Goal: Transaction & Acquisition: Obtain resource

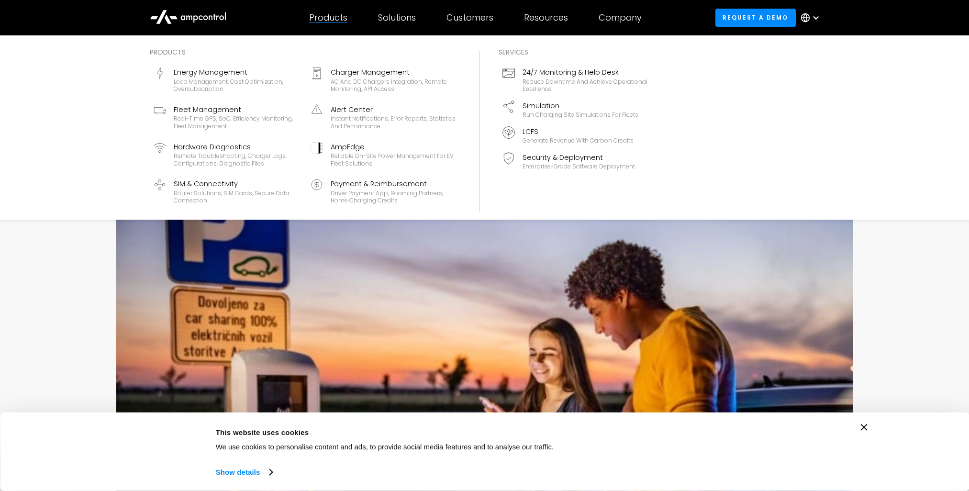
click at [327, 18] on div "Products" at bounding box center [328, 17] width 38 height 11
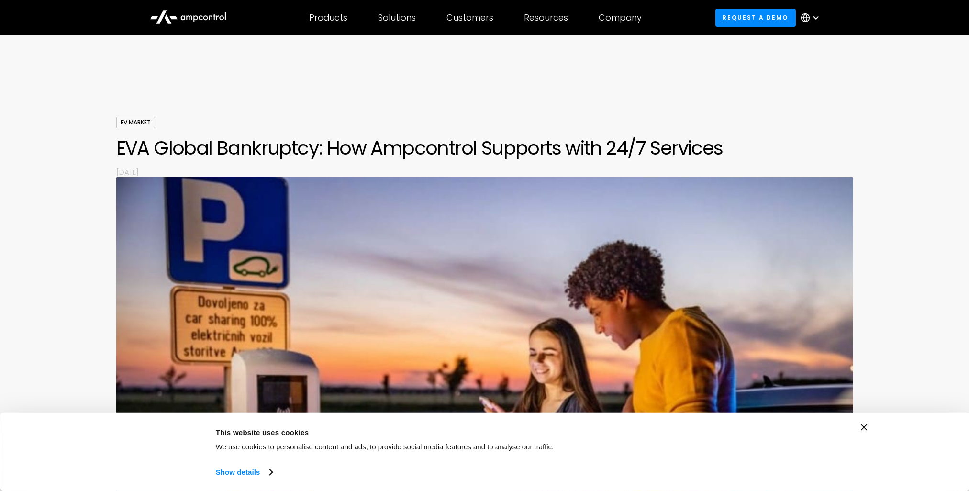
click at [194, 17] on icon at bounding box center [195, 18] width 4 height 7
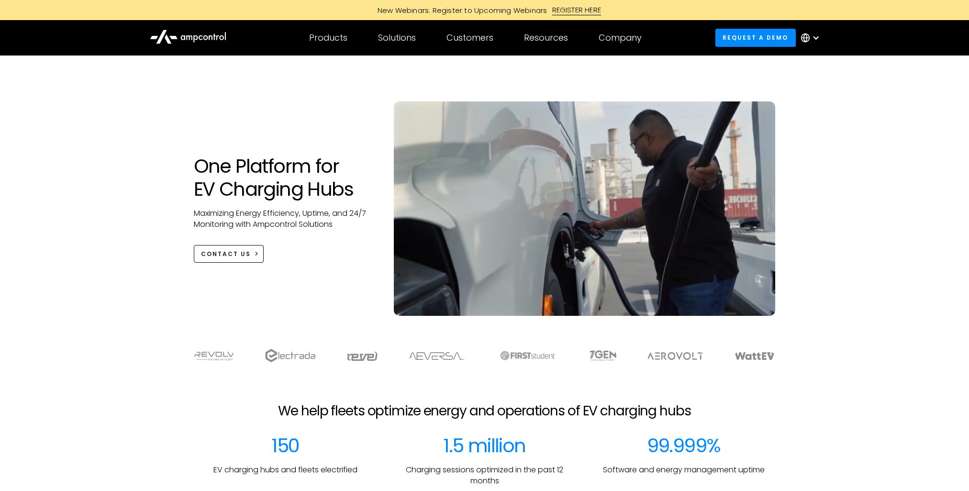
click at [816, 42] on div at bounding box center [812, 37] width 33 height 29
click at [814, 61] on link "English" at bounding box center [803, 64] width 25 height 11
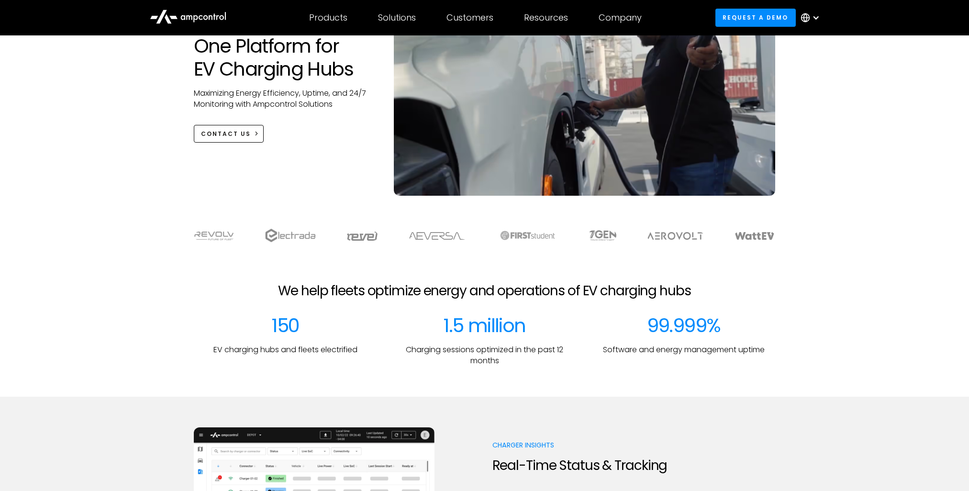
scroll to position [144, 0]
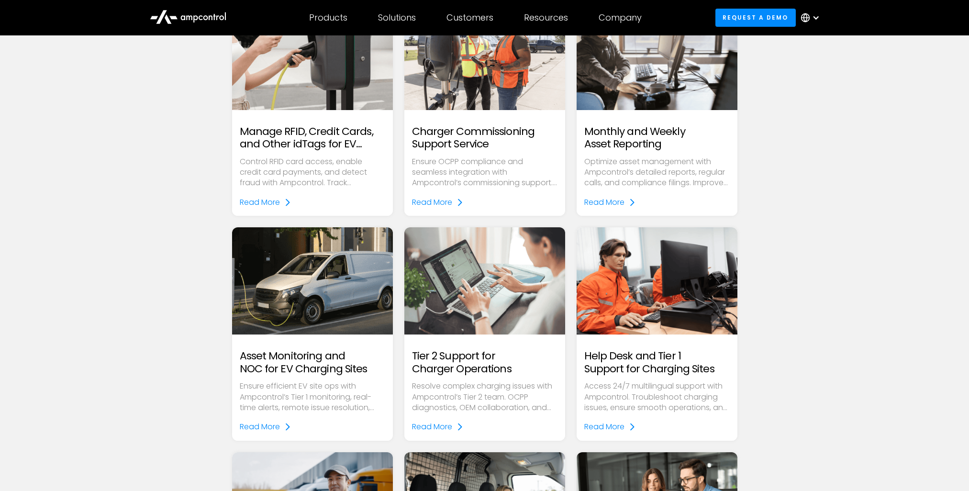
scroll to position [1196, 0]
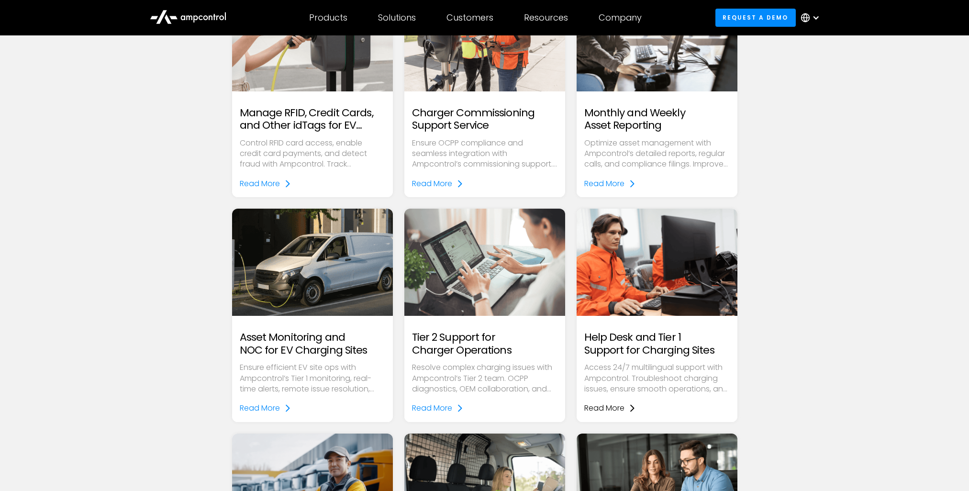
click at [616, 409] on div "Read More" at bounding box center [604, 408] width 40 height 12
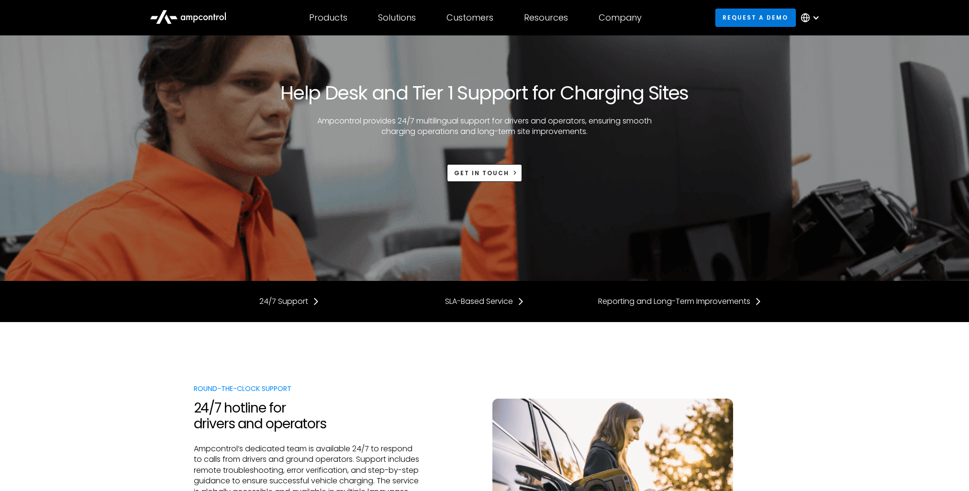
click at [746, 26] on link "Request a demo" at bounding box center [755, 18] width 80 height 18
